Goal: Find specific page/section

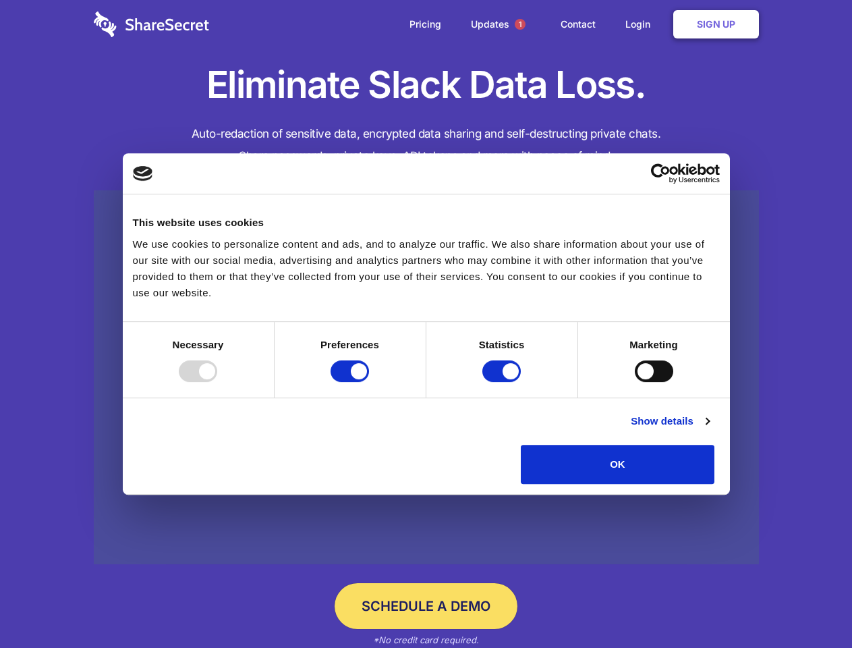
click at [217, 382] on div at bounding box center [198, 371] width 38 height 22
click at [369, 382] on input "Preferences" at bounding box center [350, 371] width 38 height 22
checkbox input "false"
click at [503, 382] on input "Statistics" at bounding box center [501, 371] width 38 height 22
checkbox input "false"
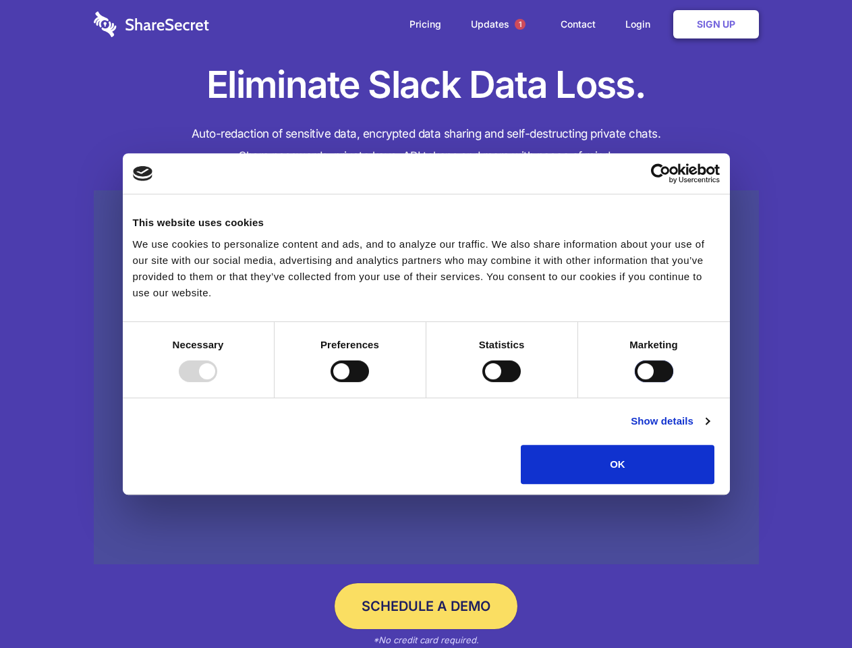
click at [635, 382] on input "Marketing" at bounding box center [654, 371] width 38 height 22
checkbox input "true"
click at [709, 429] on link "Show details" at bounding box center [670, 421] width 78 height 16
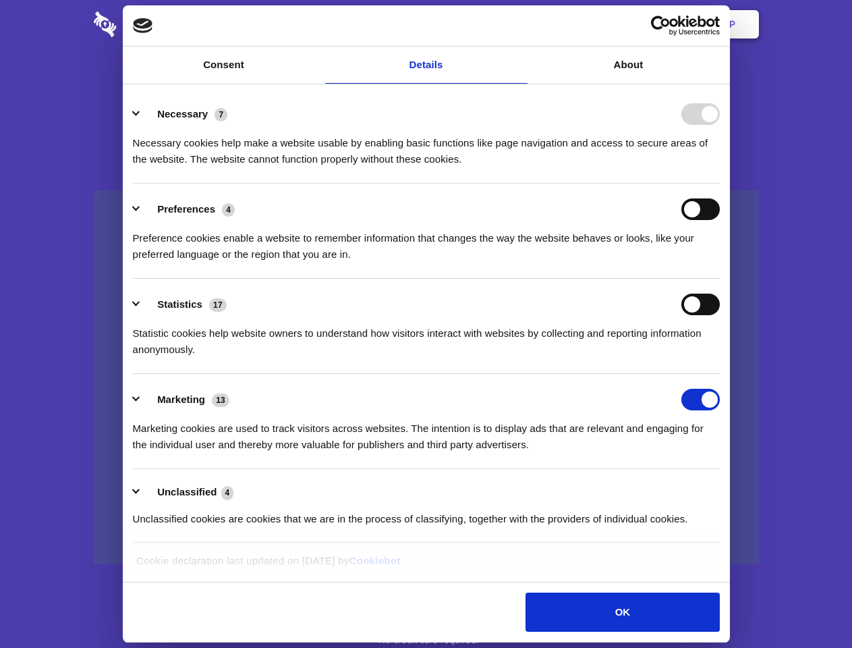
click at [720, 184] on li "Necessary 7 Necessary cookies help make a website usable by enabling basic func…" at bounding box center [426, 135] width 587 height 95
click at [520, 24] on span "1" at bounding box center [520, 24] width 11 height 11
